Goal: Information Seeking & Learning: Learn about a topic

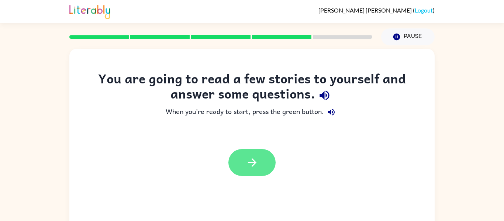
click at [257, 165] on icon "button" at bounding box center [251, 162] width 13 height 13
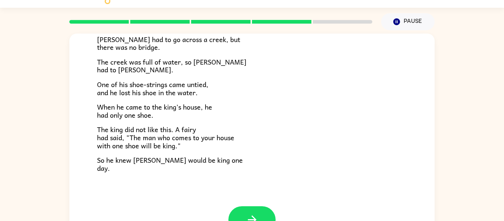
scroll to position [38, 0]
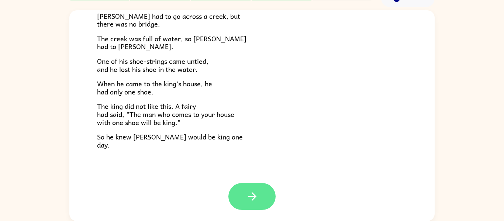
click at [265, 192] on button "button" at bounding box center [251, 196] width 47 height 27
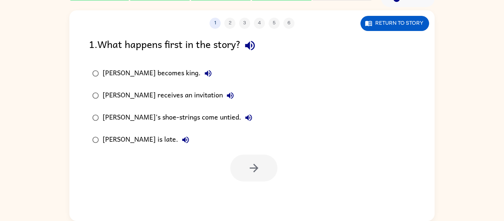
scroll to position [0, 0]
click at [251, 169] on icon "button" at bounding box center [253, 167] width 13 height 13
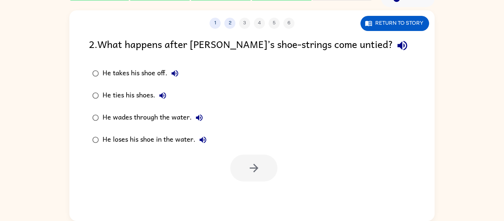
click at [104, 131] on label "He loses his shoe in the water." at bounding box center [149, 140] width 129 height 22
click at [255, 170] on icon "button" at bounding box center [253, 168] width 8 height 8
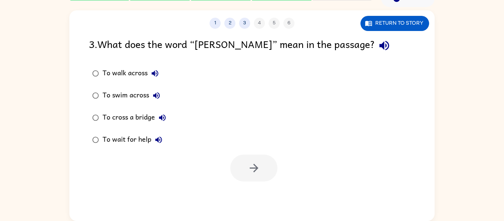
click at [255, 170] on div at bounding box center [253, 167] width 47 height 27
click at [125, 68] on div "To walk across" at bounding box center [132, 73] width 60 height 15
click at [234, 166] on button "button" at bounding box center [253, 167] width 47 height 27
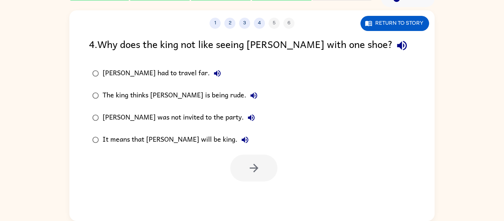
click at [69, 137] on div "4 . Why does the king not like seeing [PERSON_NAME] with one shoe? [PERSON_NAME…" at bounding box center [251, 108] width 365 height 145
